Goal: Check status

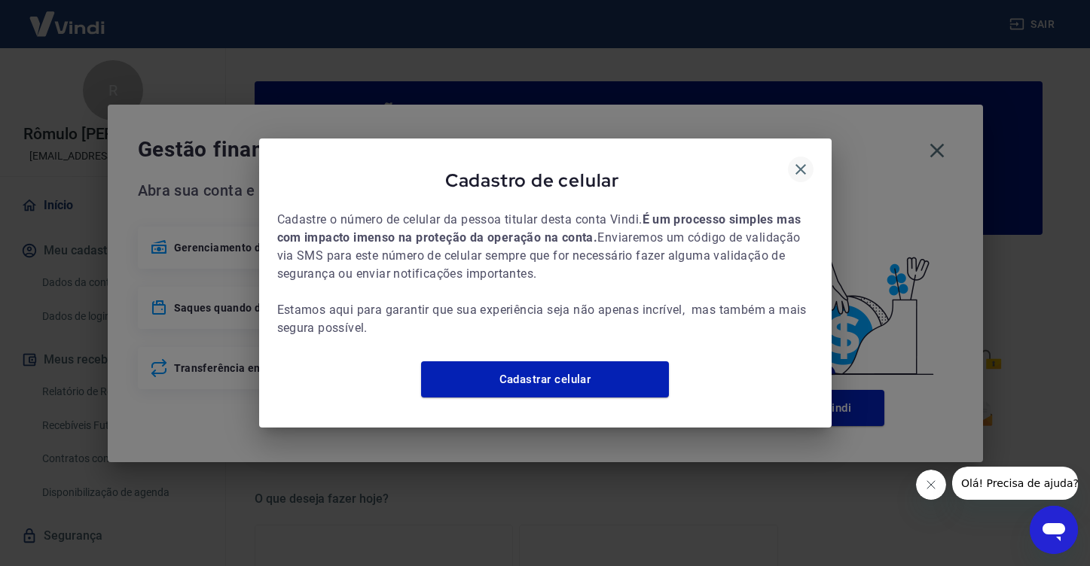
click at [796, 169] on icon "button" at bounding box center [800, 169] width 18 height 18
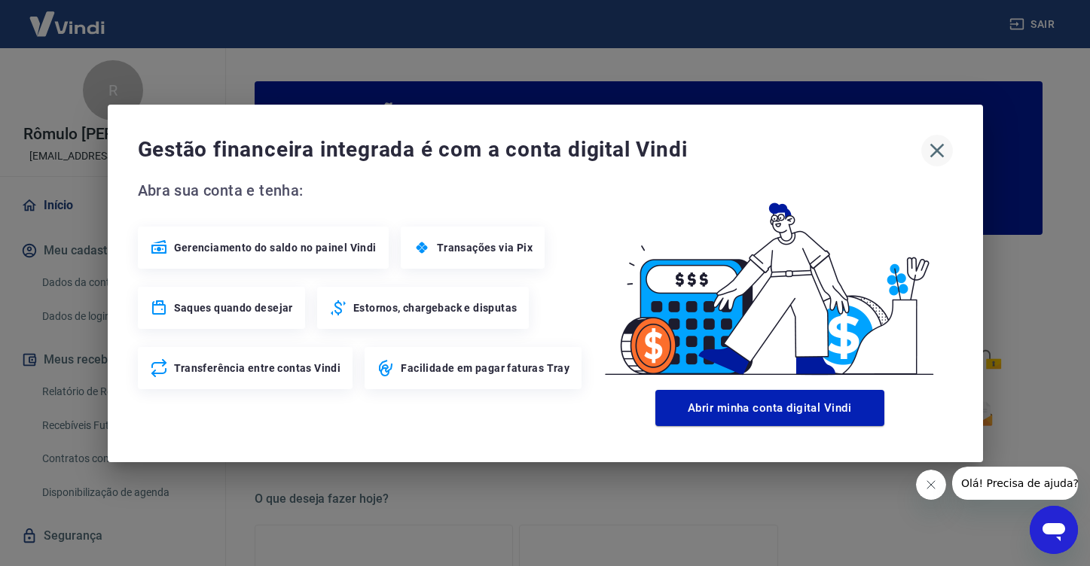
click at [934, 148] on icon "button" at bounding box center [936, 150] width 14 height 14
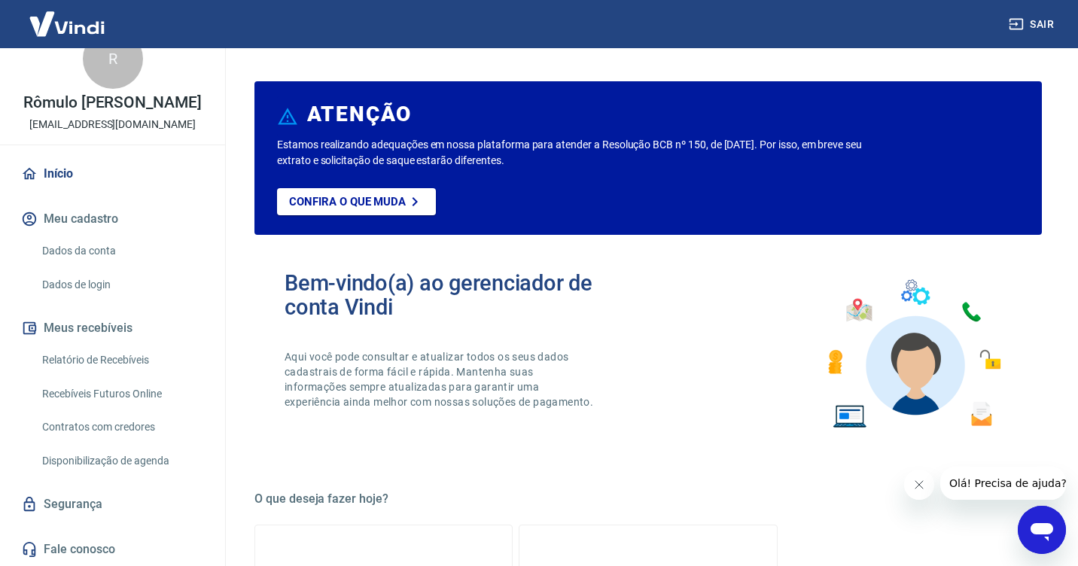
scroll to position [45, 0]
click at [142, 369] on link "Relatório de Recebíveis" at bounding box center [121, 360] width 171 height 31
